Goal: Check status: Check status

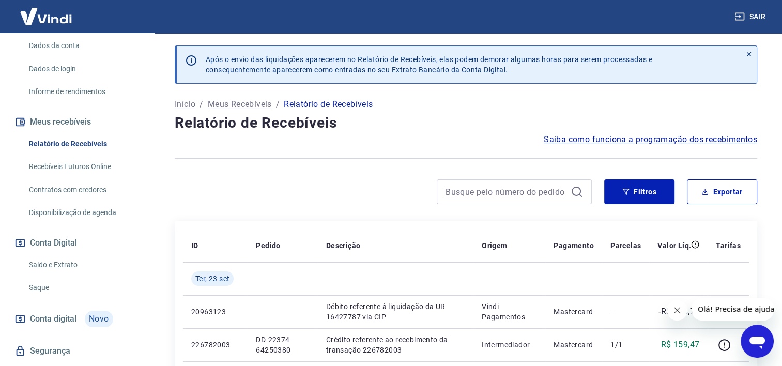
scroll to position [161, 0]
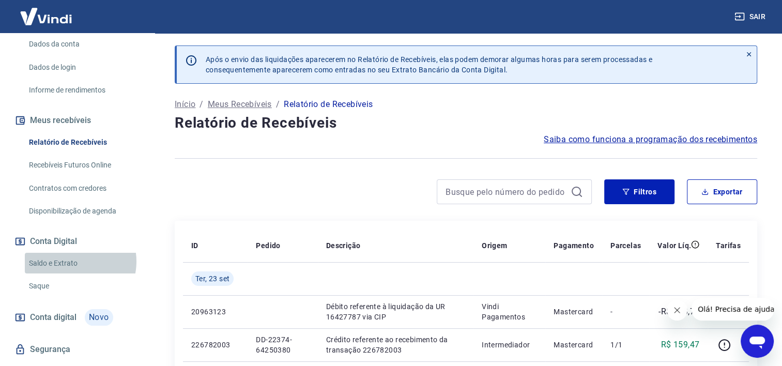
click at [72, 253] on link "Saldo e Extrato" at bounding box center [83, 263] width 117 height 21
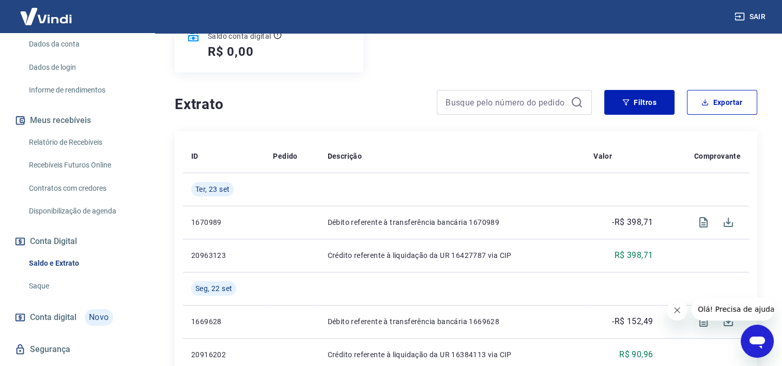
scroll to position [147, 0]
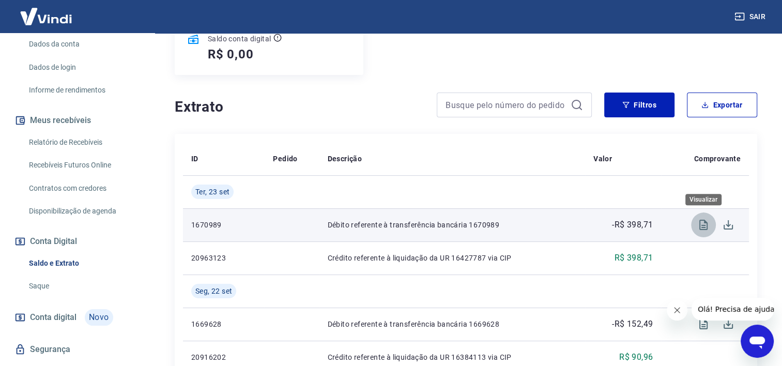
click at [703, 225] on icon "Visualizar" at bounding box center [703, 225] width 8 height 10
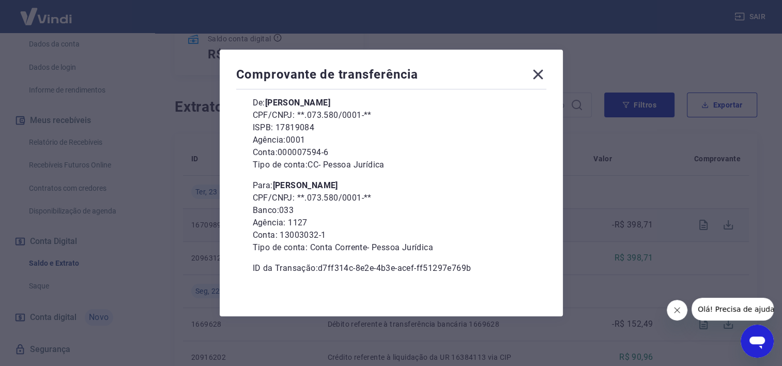
scroll to position [89, 0]
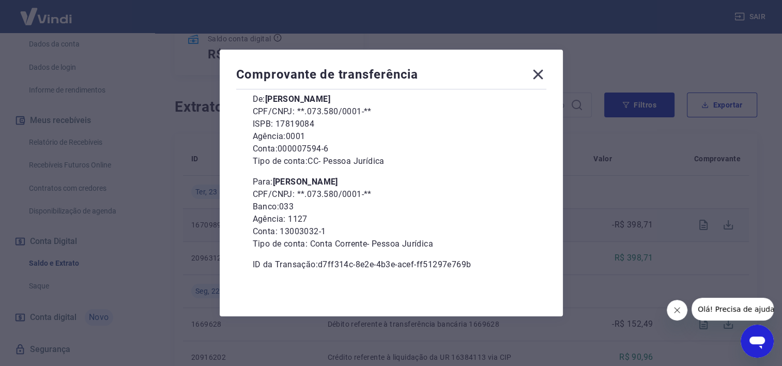
click at [542, 72] on icon at bounding box center [538, 74] width 17 height 17
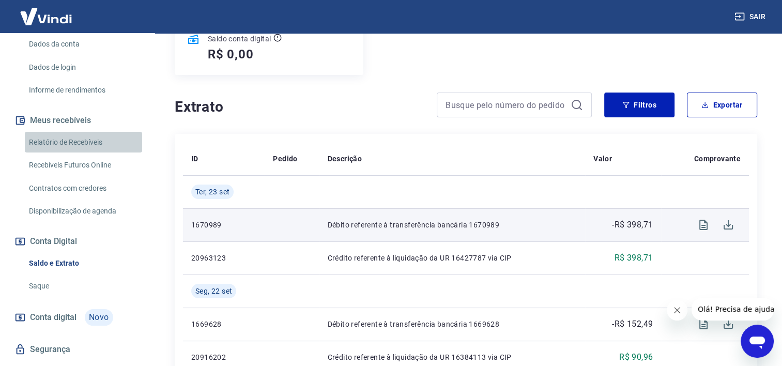
click at [100, 132] on link "Relatório de Recebíveis" at bounding box center [83, 142] width 117 height 21
